Goal: Download file/media

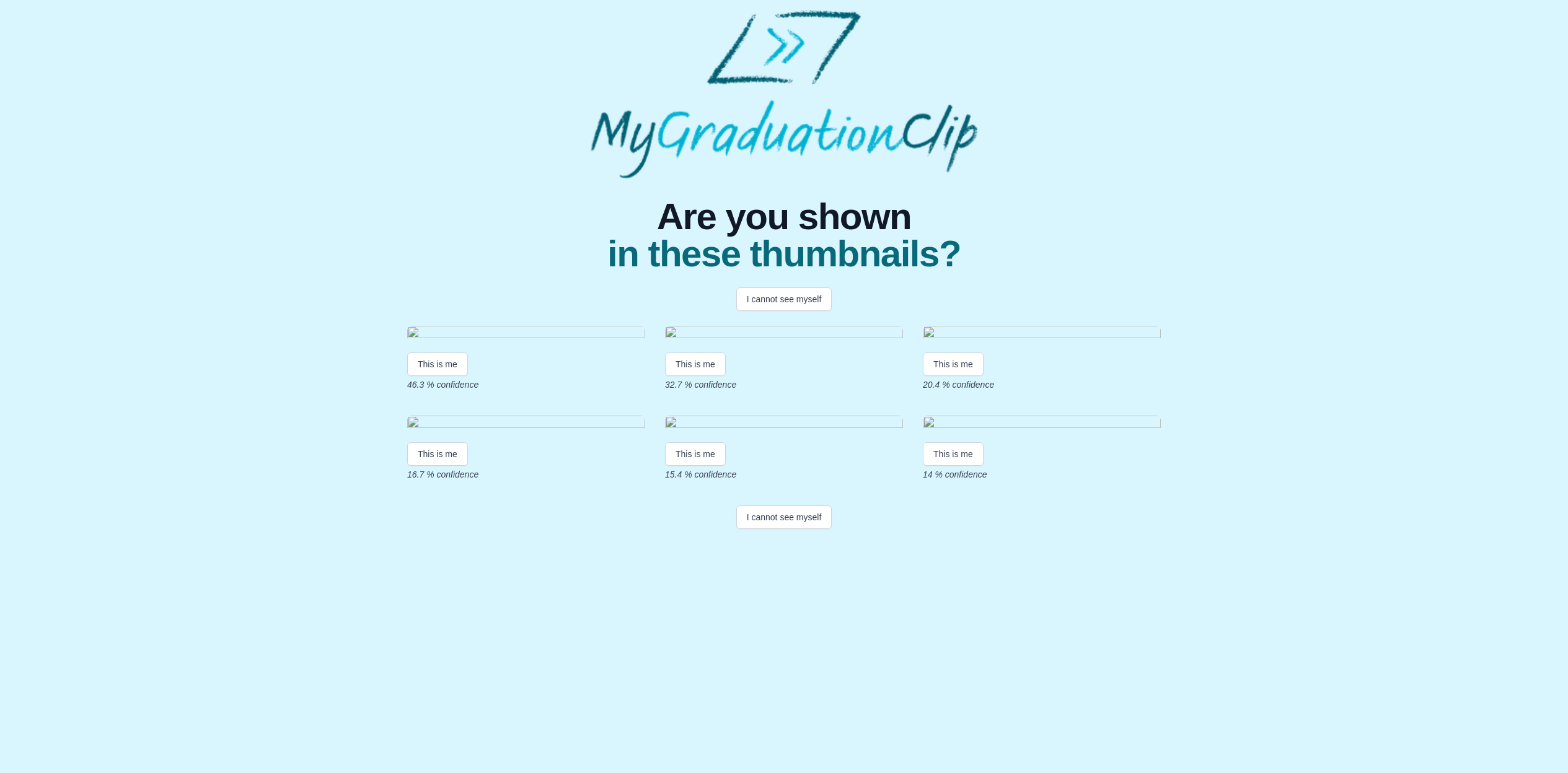
scroll to position [5, 0]
click at [705, 376] on button "This is me" at bounding box center [695, 364] width 61 height 23
click at [701, 376] on button "This is me" at bounding box center [695, 364] width 61 height 23
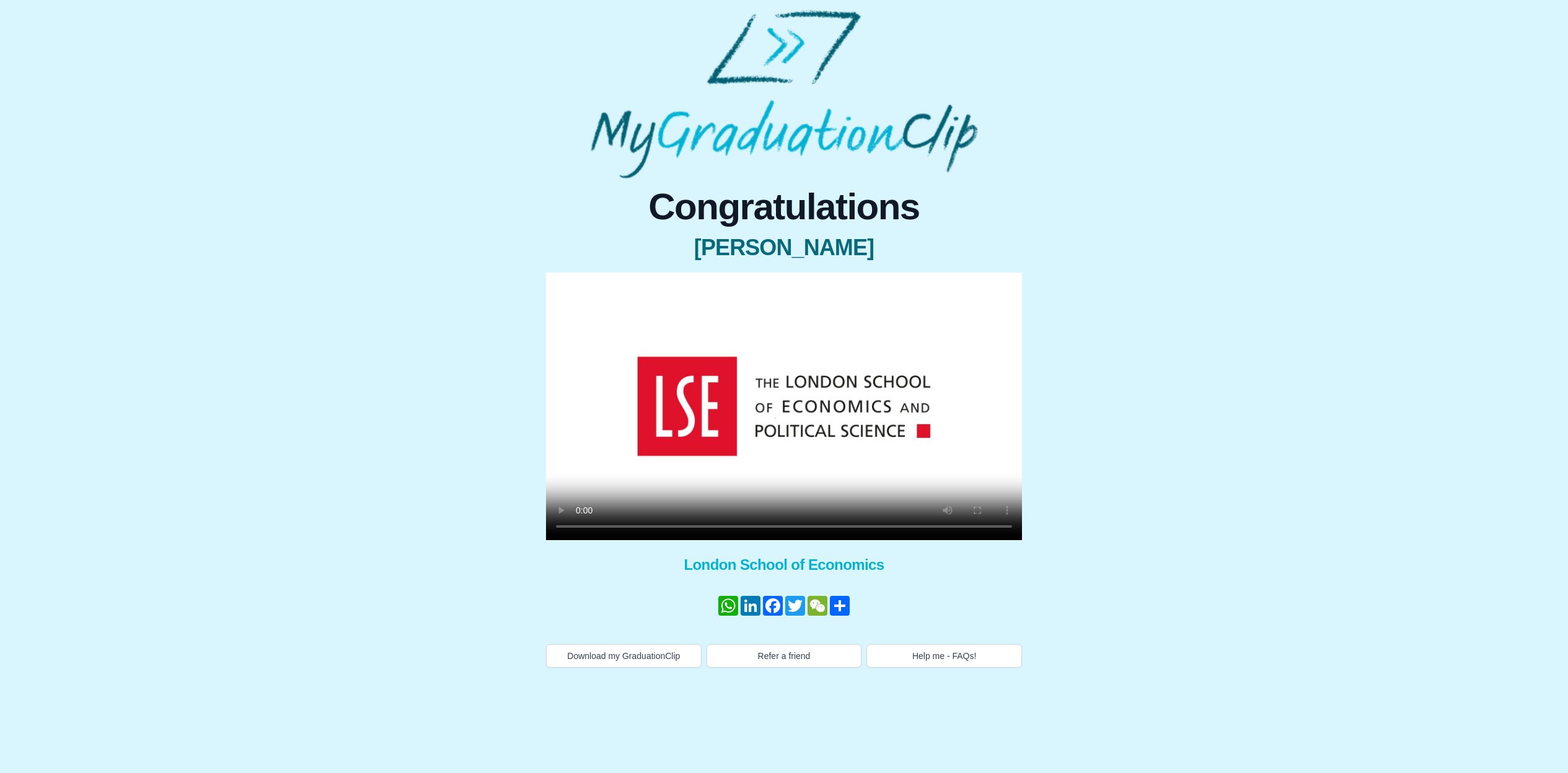
click at [580, 527] on video at bounding box center [783, 406] width 476 height 268
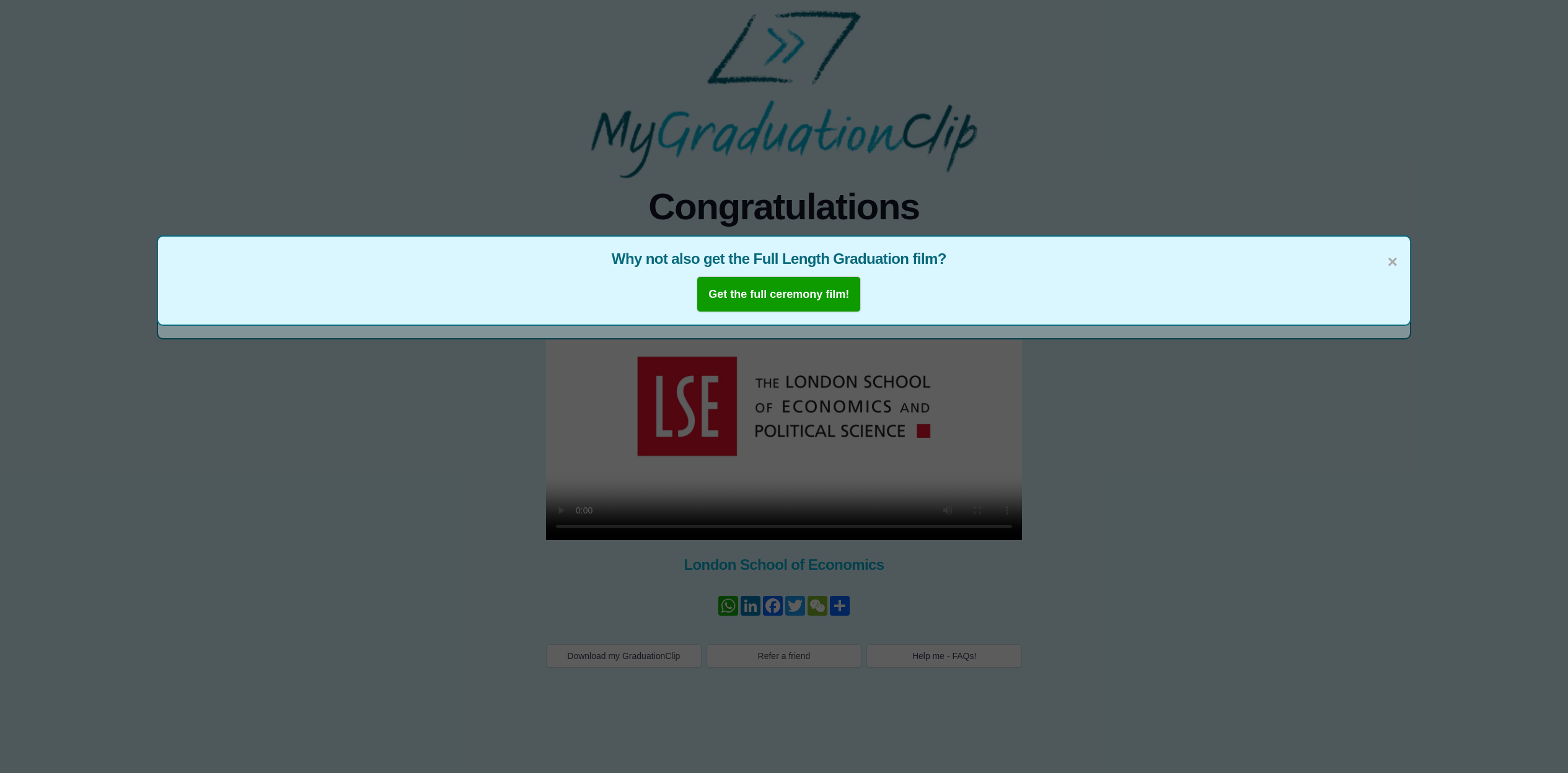
click at [1389, 258] on span "×" at bounding box center [1392, 262] width 10 height 26
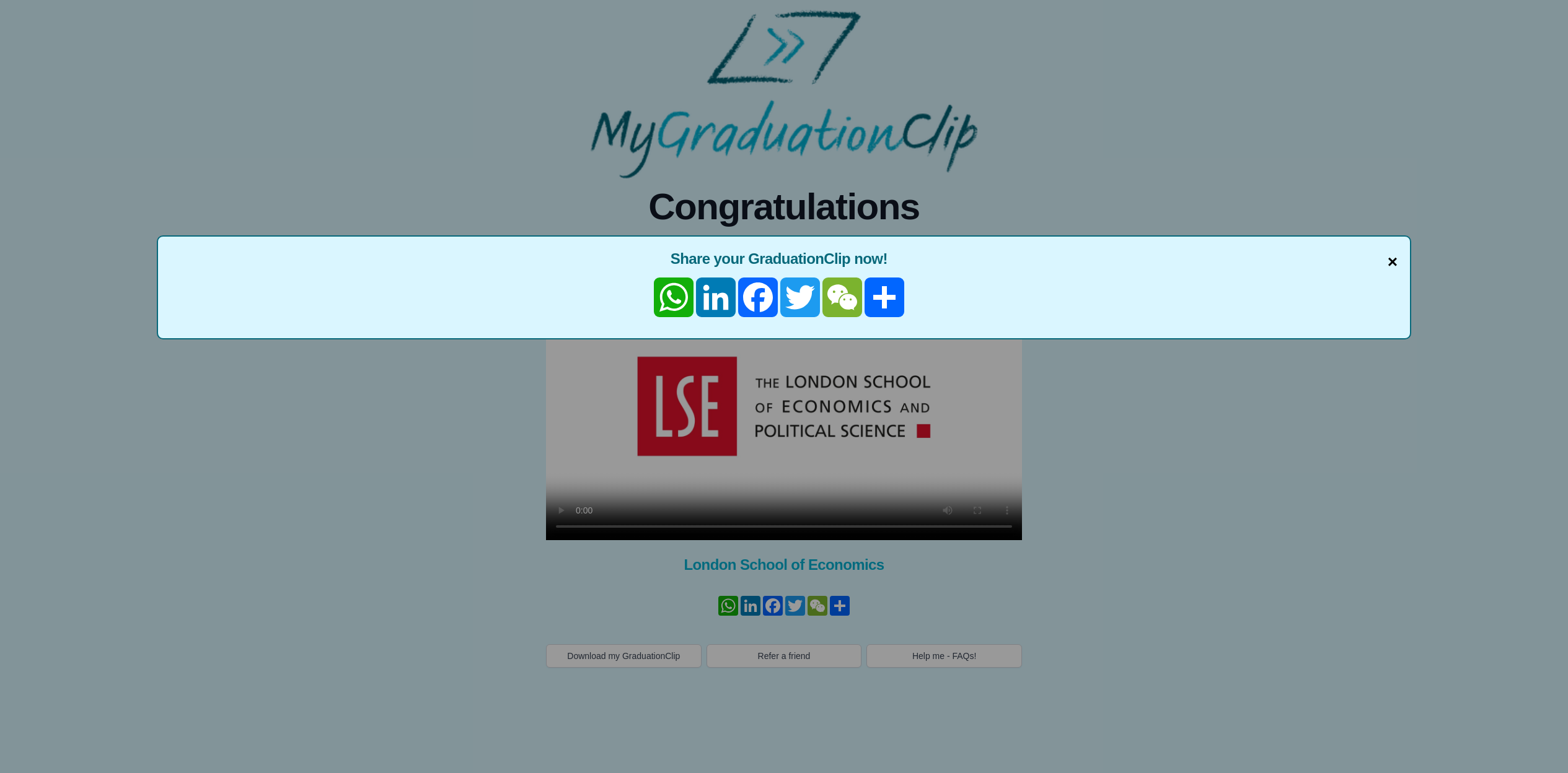
click at [1389, 259] on span "×" at bounding box center [1392, 262] width 10 height 26
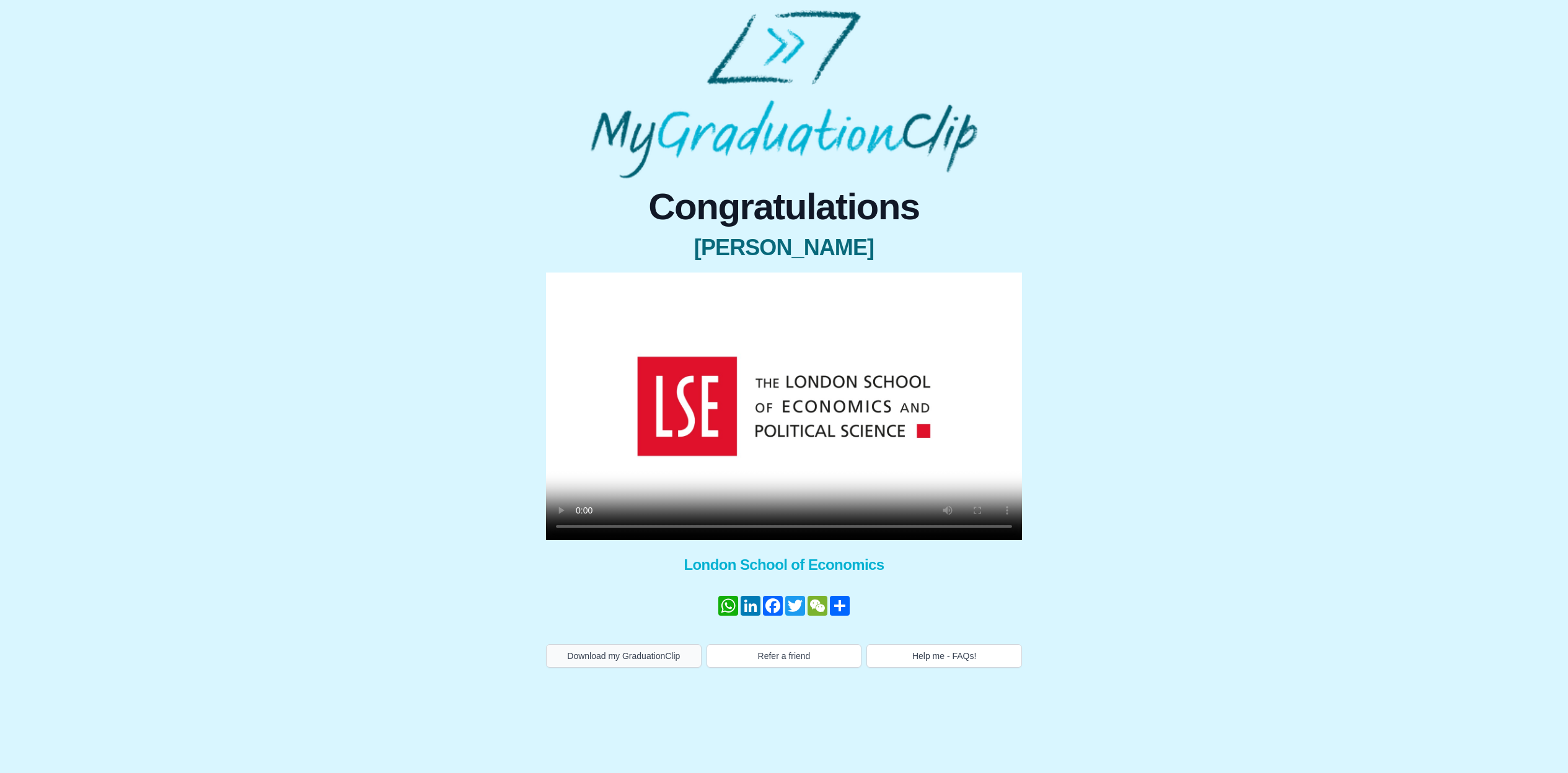
click at [617, 659] on button "Download my GraduationClip" at bounding box center [624, 656] width 156 height 23
